Goal: Check status

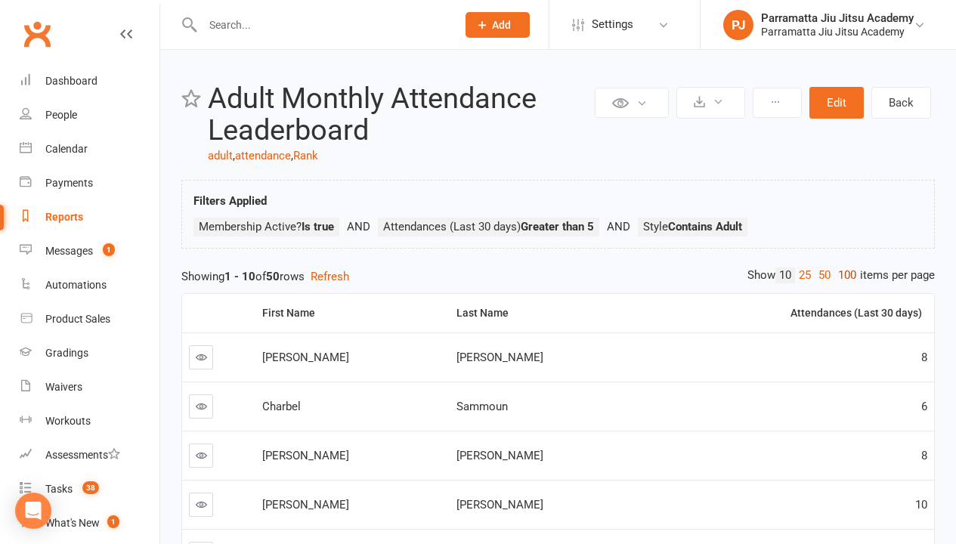
click at [843, 275] on link "100" at bounding box center [847, 275] width 26 height 16
